Goal: Task Accomplishment & Management: Use online tool/utility

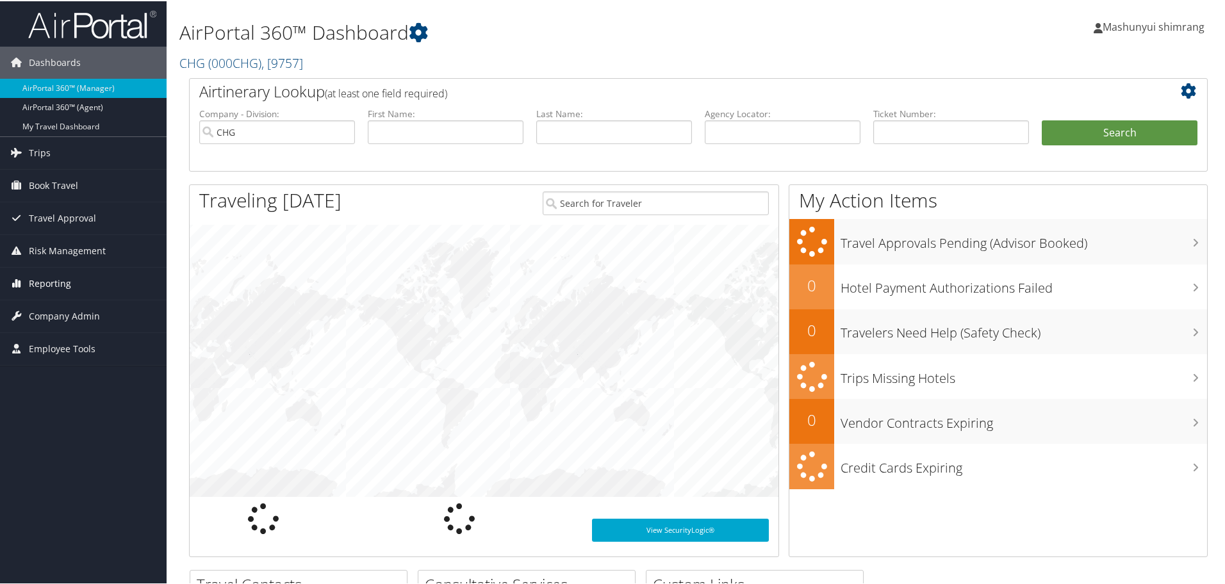
click at [39, 273] on span "Reporting" at bounding box center [50, 283] width 42 height 32
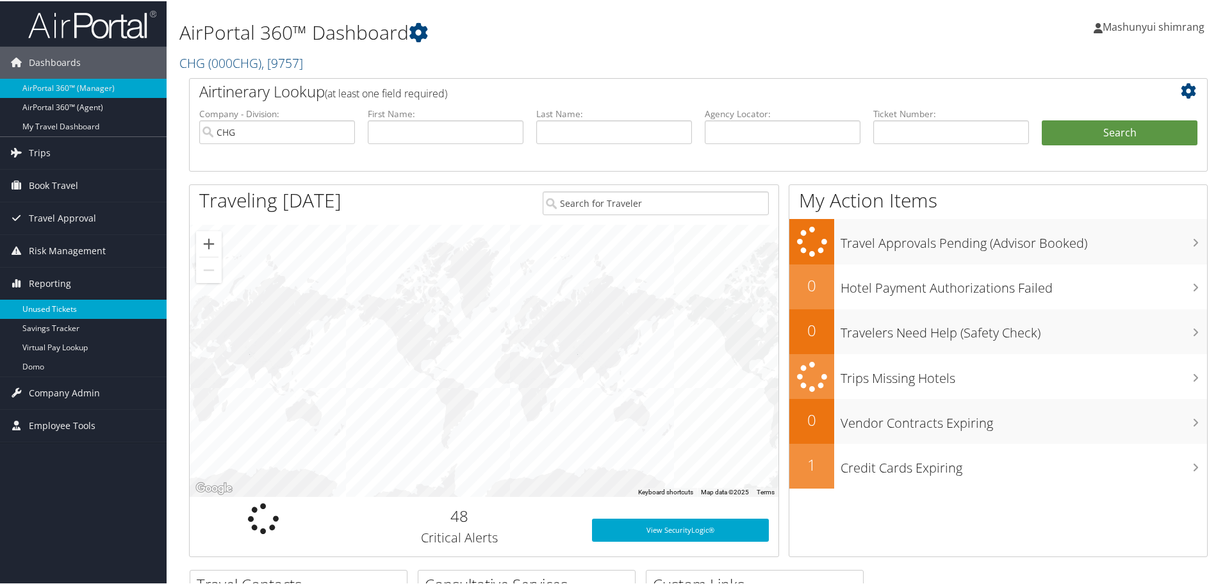
click at [67, 308] on link "Unused Tickets" at bounding box center [83, 308] width 167 height 19
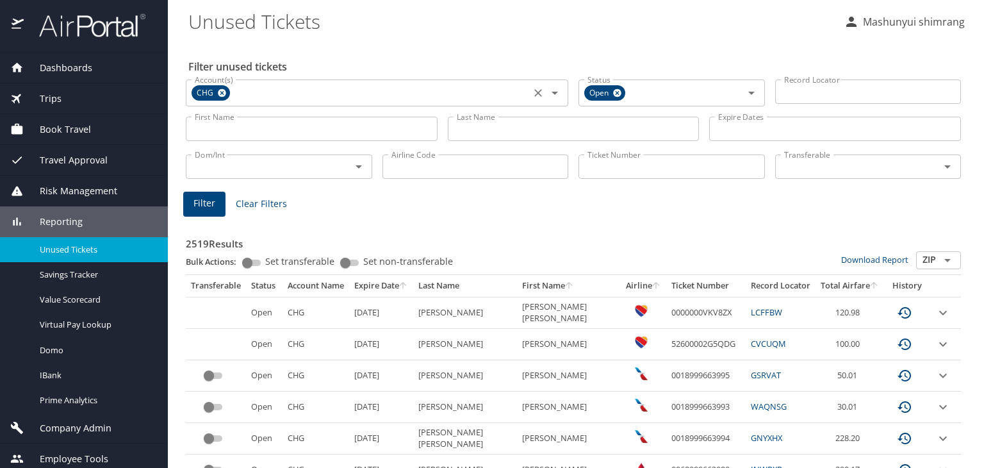
click at [218, 94] on icon at bounding box center [222, 93] width 8 height 8
click at [613, 99] on icon at bounding box center [618, 93] width 10 height 14
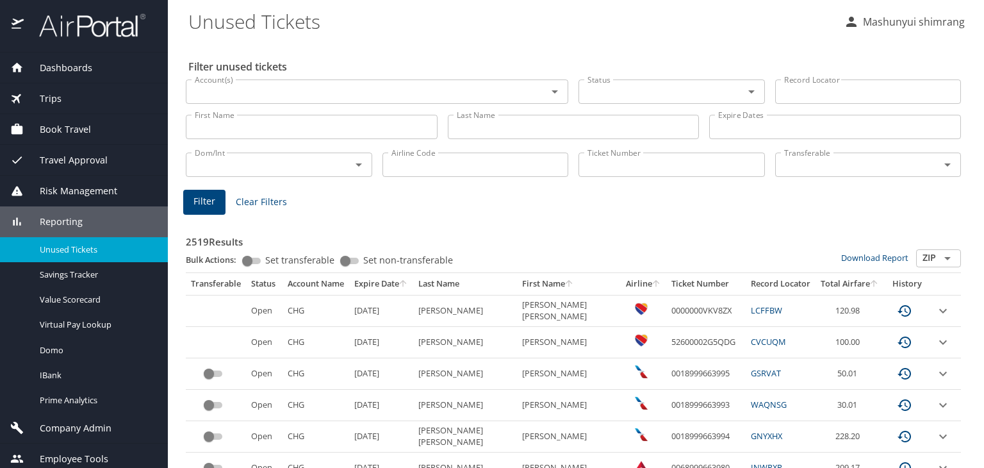
click at [474, 129] on input "Last Name" at bounding box center [574, 127] width 252 height 24
paste input "[PERSON_NAME]"
type input "[PERSON_NAME]"
click at [293, 135] on input "First Name" at bounding box center [312, 127] width 252 height 24
paste input "[PERSON_NAME]"
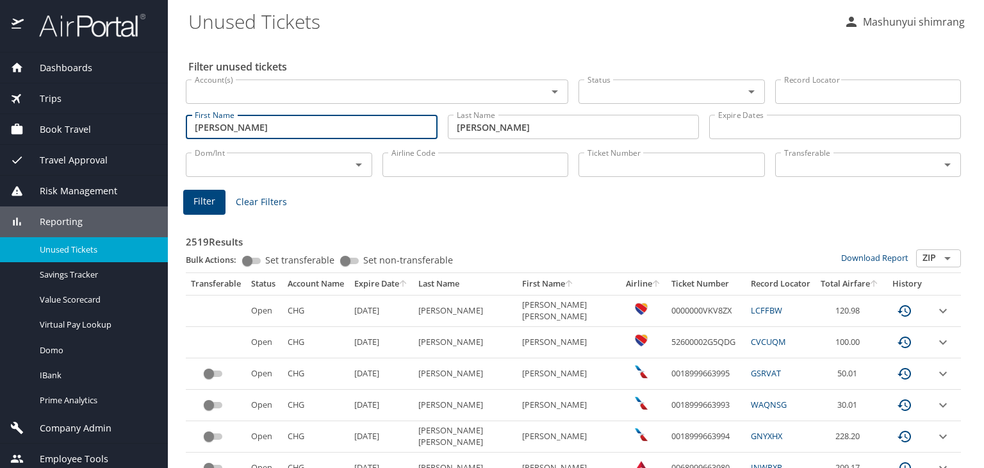
type input "[PERSON_NAME]"
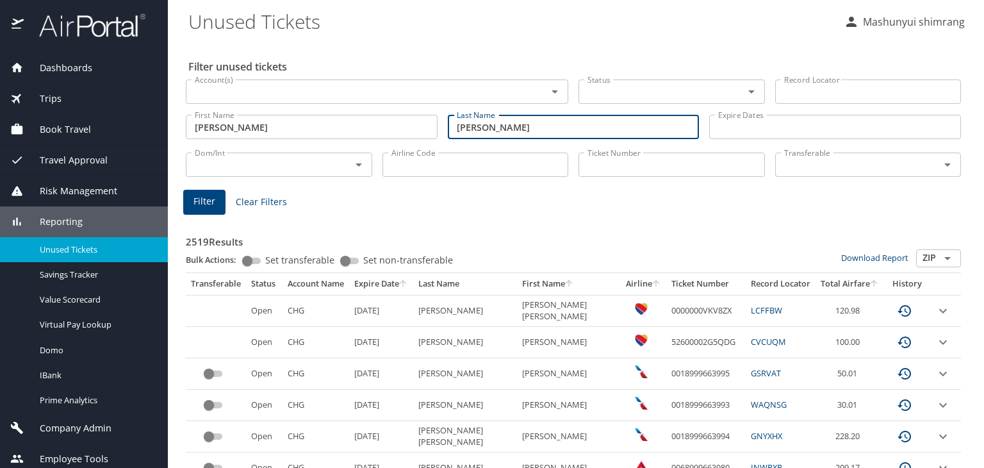
click at [500, 129] on input "[PERSON_NAME]" at bounding box center [574, 127] width 252 height 24
drag, startPoint x: 500, startPoint y: 129, endPoint x: 406, endPoint y: 123, distance: 94.4
click at [406, 123] on div "First Name [PERSON_NAME] First Name Last Name [PERSON_NAME] Last Name Expire Da…" at bounding box center [574, 126] width 786 height 45
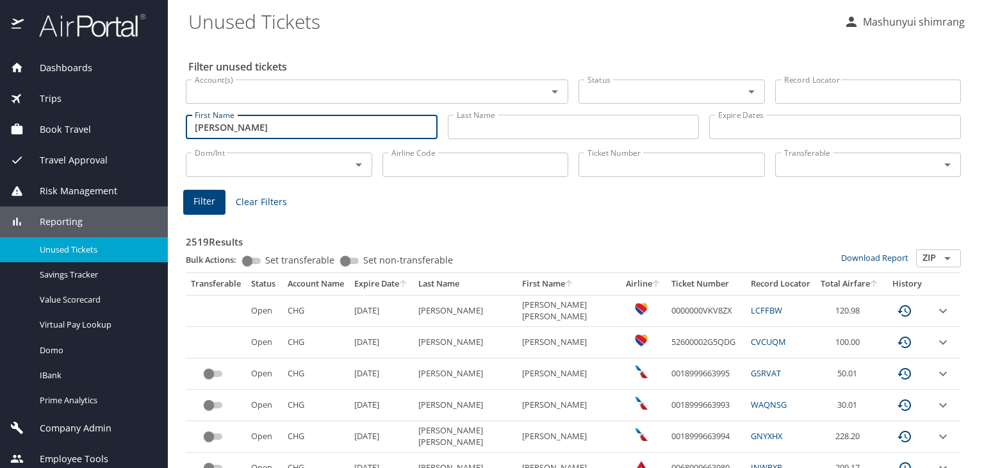
drag, startPoint x: 297, startPoint y: 132, endPoint x: 76, endPoint y: 127, distance: 221.7
click at [76, 127] on div "Dashboards AirPortal 360™ Manager AirPortal 360™ Agent My Travel Dashboard Trip…" at bounding box center [492, 234] width 984 height 468
paste input "[PERSON_NAME]"
type input "[PERSON_NAME]"
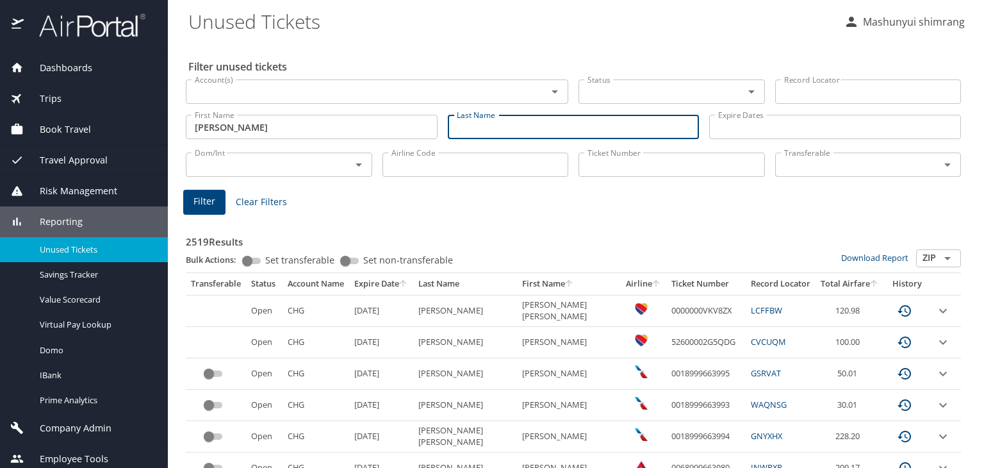
click at [482, 128] on input "Last Name" at bounding box center [574, 127] width 252 height 24
paste input "SPRING"
type input "SPRING"
click at [213, 201] on span "Filter" at bounding box center [204, 201] width 22 height 16
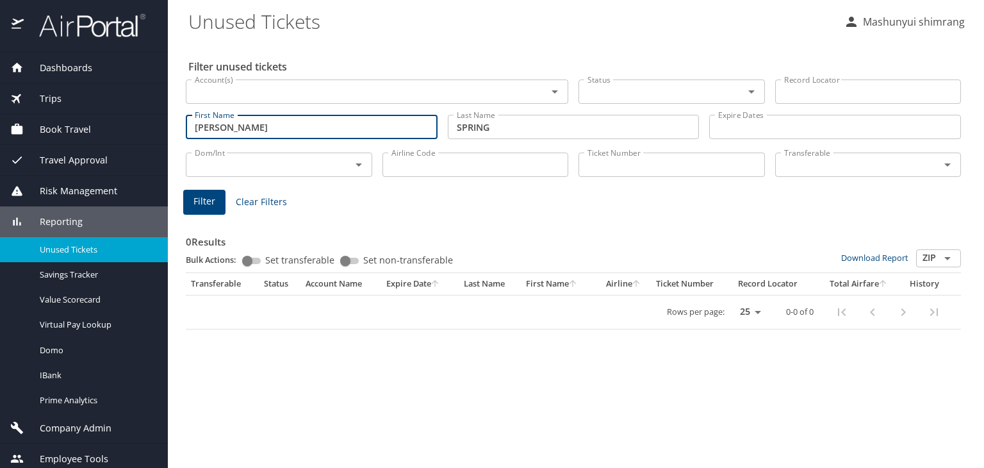
click at [426, 128] on input "[PERSON_NAME]" at bounding box center [312, 127] width 252 height 24
type input "C"
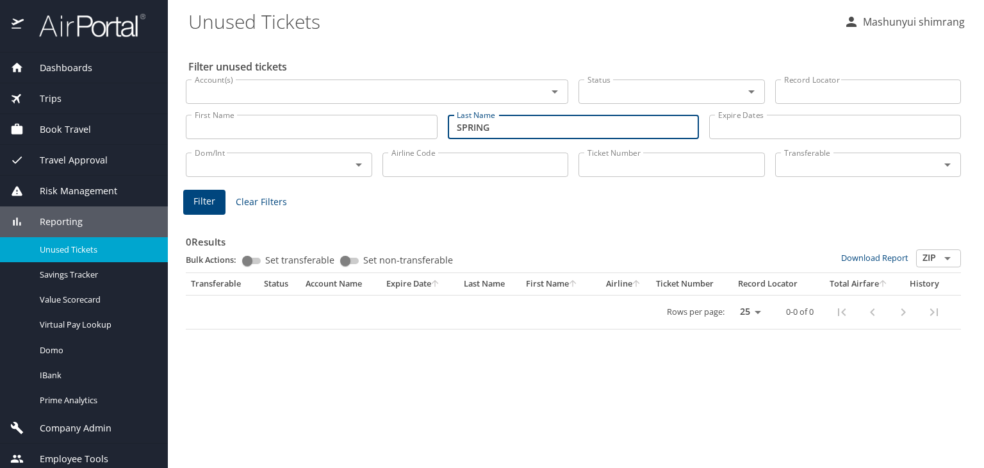
drag, startPoint x: 564, startPoint y: 126, endPoint x: 425, endPoint y: 126, distance: 139.0
click at [425, 126] on div "First Name First Name Last Name SPRING Last Name Expire Dates Expire Dates" at bounding box center [574, 126] width 786 height 45
click at [556, 93] on icon "Open" at bounding box center [554, 91] width 15 height 15
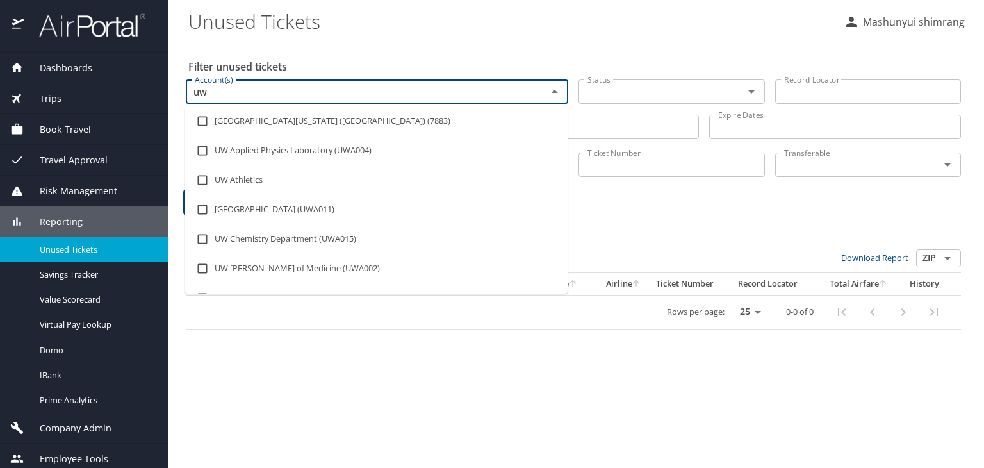
scroll to position [192, 0]
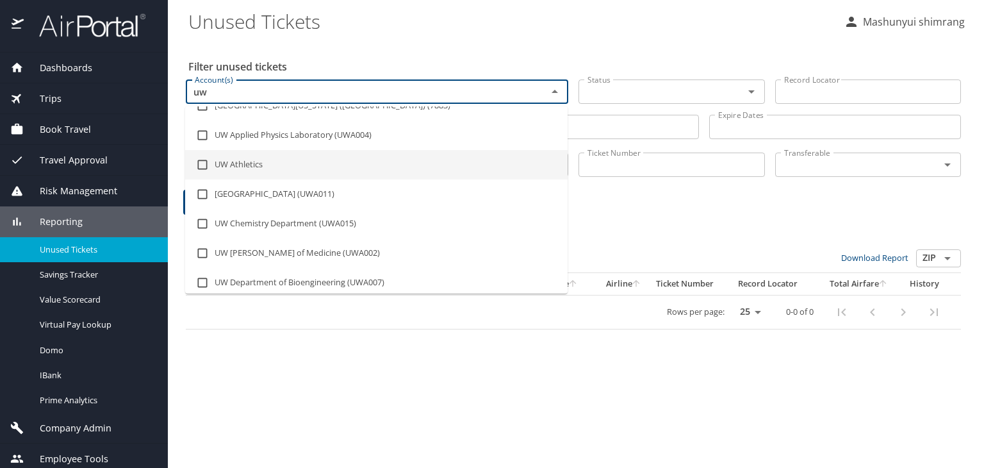
type input "uw"
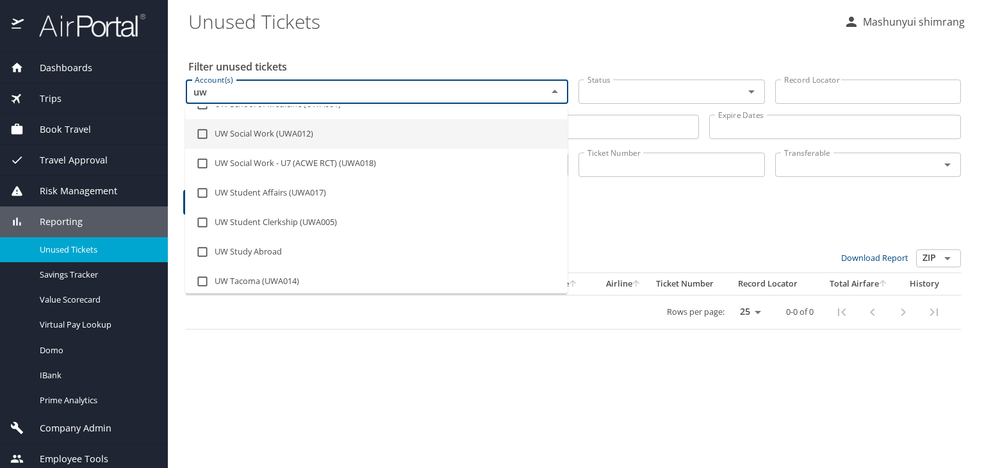
scroll to position [643, 0]
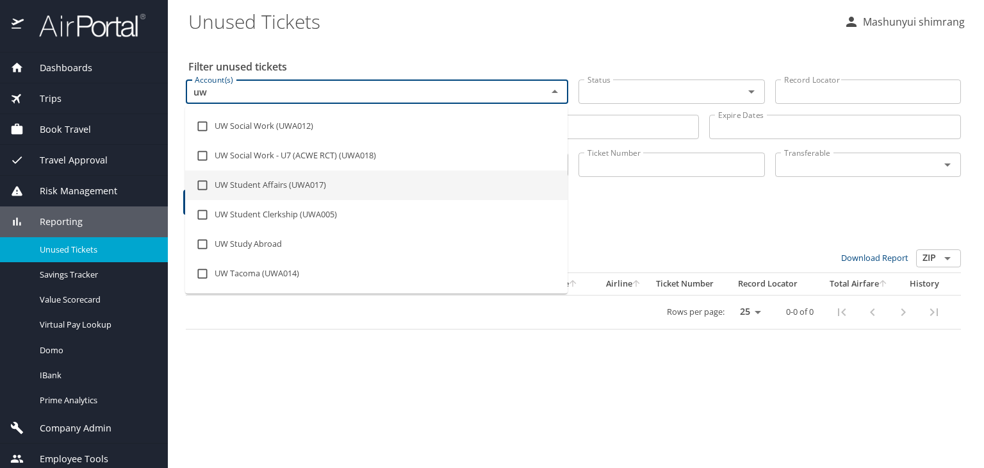
type input "uw"
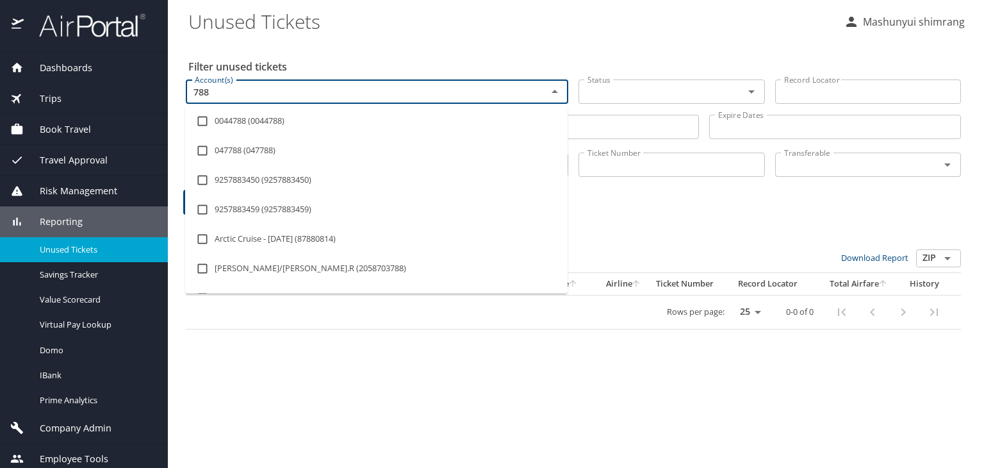
type input "7883"
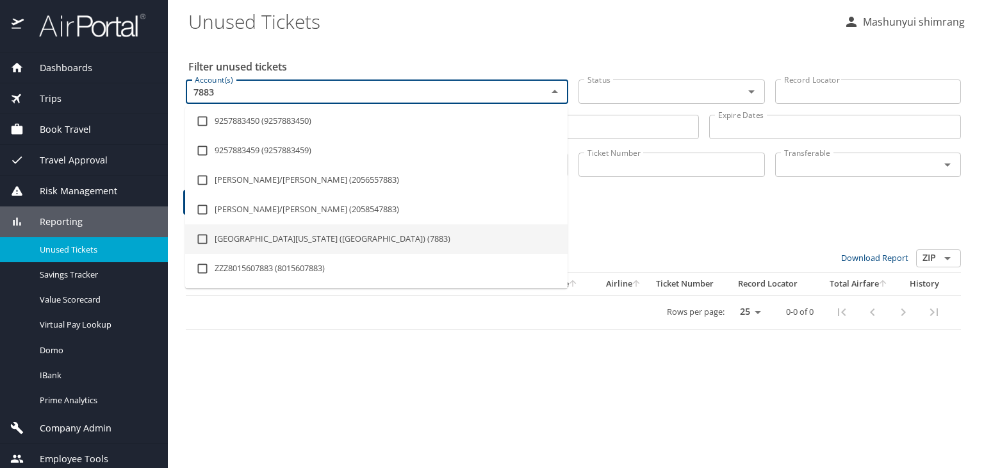
click at [297, 242] on li "[GEOGRAPHIC_DATA][US_STATE] ([GEOGRAPHIC_DATA]) (7883)" at bounding box center [376, 238] width 383 height 29
checkbox input "true"
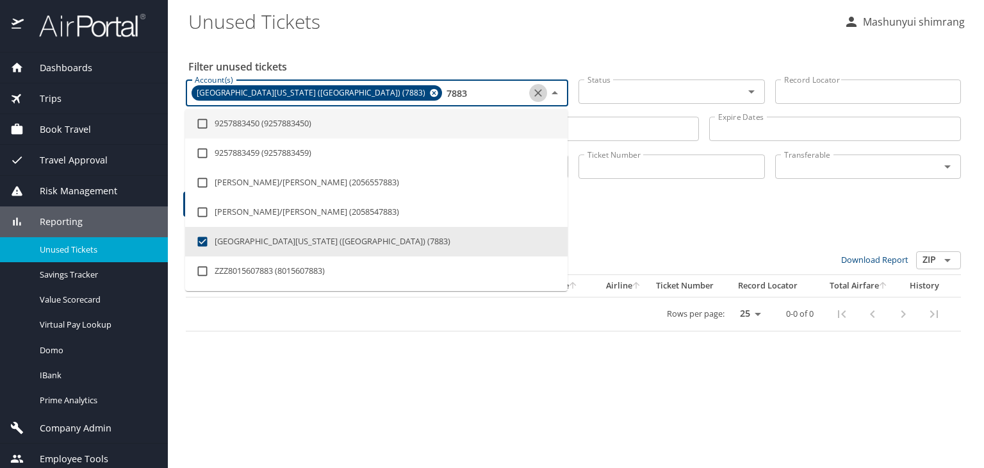
click at [538, 96] on icon "Clear" at bounding box center [538, 92] width 13 height 13
checkbox input "false"
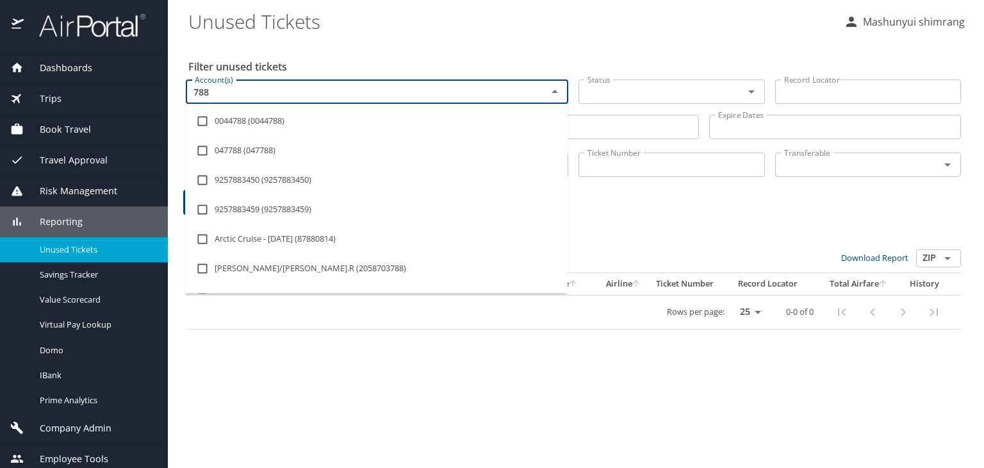
type input "7883"
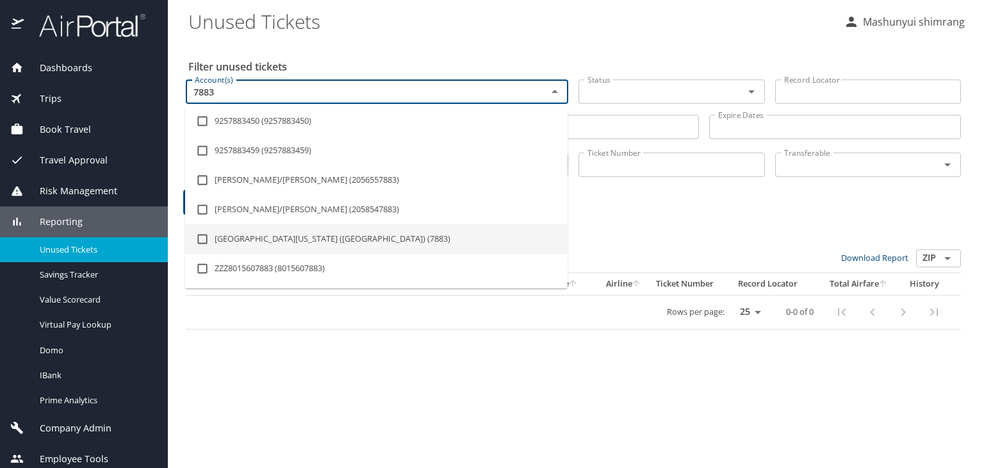
click at [308, 240] on li "[GEOGRAPHIC_DATA][US_STATE] ([GEOGRAPHIC_DATA]) (7883)" at bounding box center [376, 238] width 383 height 29
checkbox input "true"
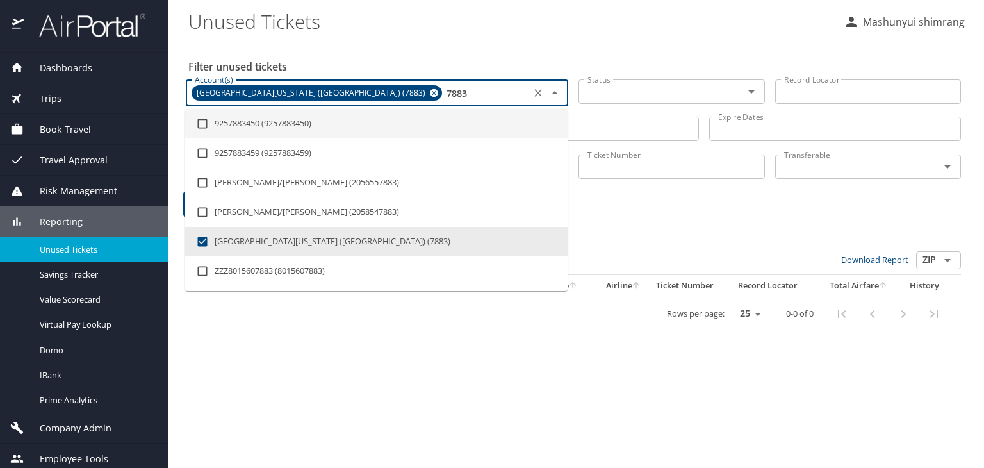
type input "7883"
click at [375, 14] on Tickets "Unused Tickets" at bounding box center [510, 21] width 645 height 40
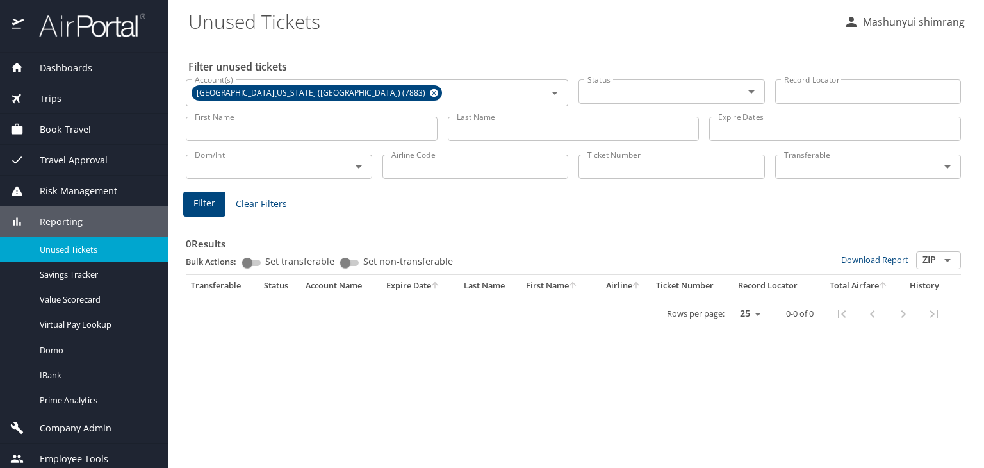
click at [208, 208] on span "Filter" at bounding box center [204, 203] width 22 height 16
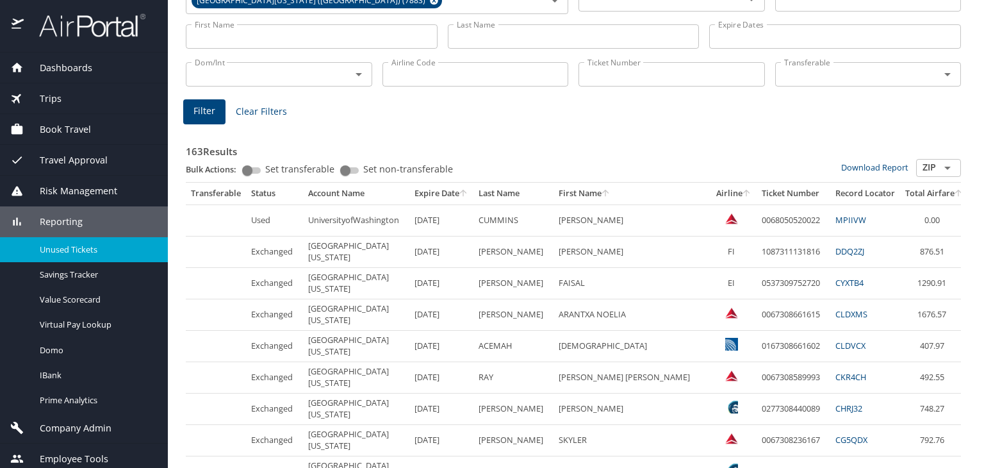
scroll to position [0, 0]
